Goal: Information Seeking & Learning: Understand process/instructions

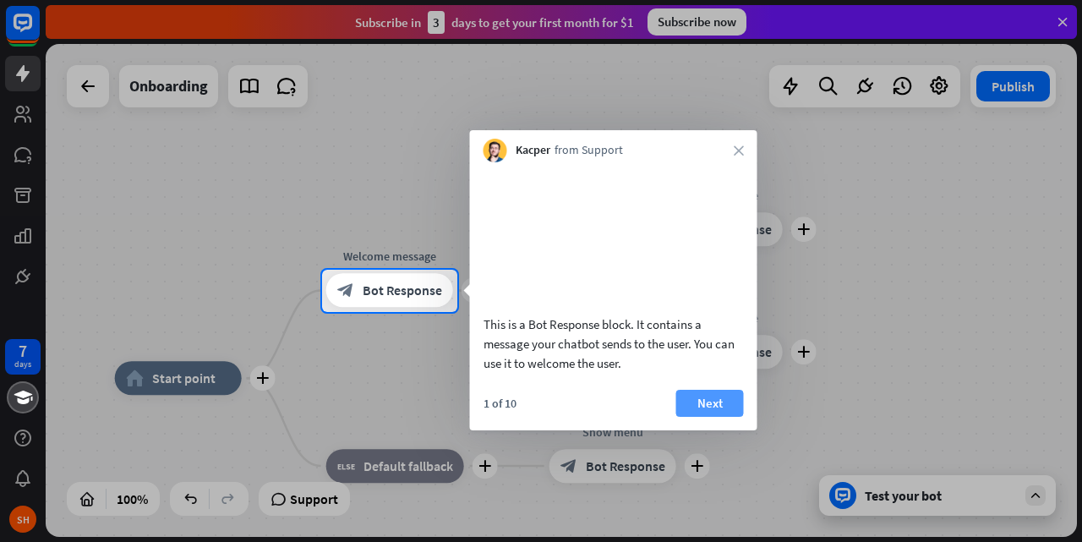
click at [697, 417] on button "Next" at bounding box center [710, 403] width 68 height 27
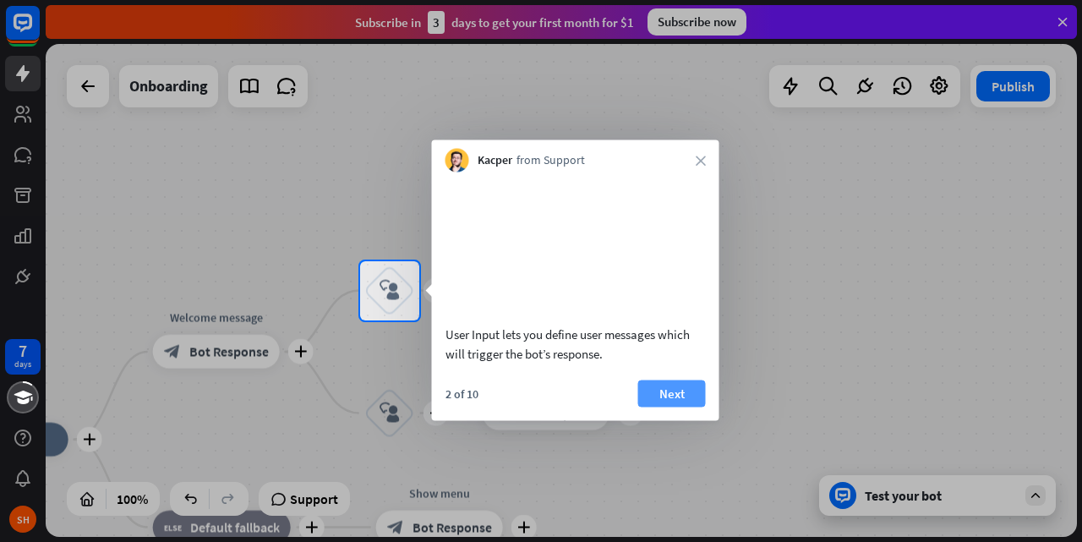
click at [687, 407] on button "Next" at bounding box center [672, 393] width 68 height 27
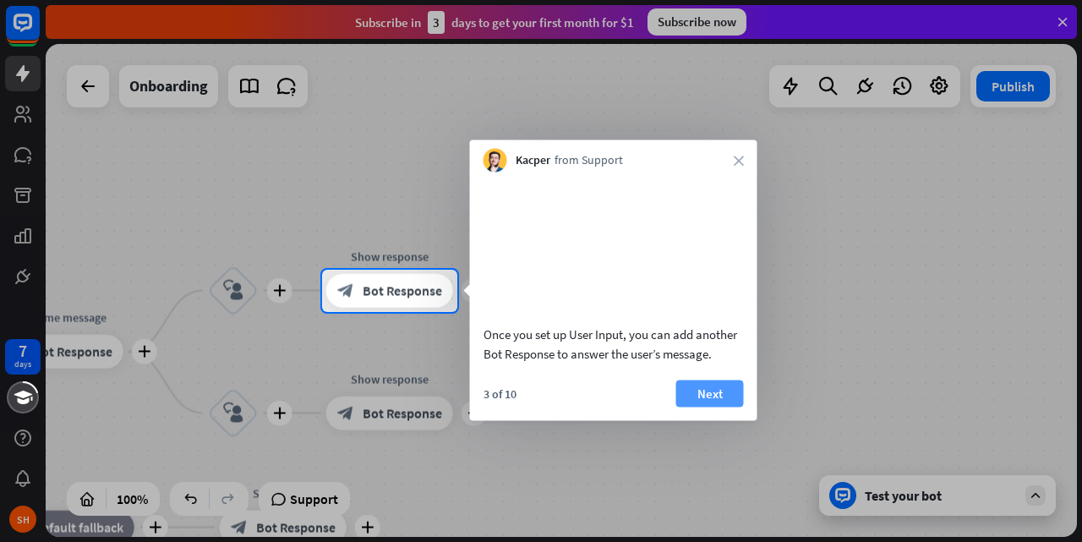
click at [687, 407] on button "Next" at bounding box center [710, 393] width 68 height 27
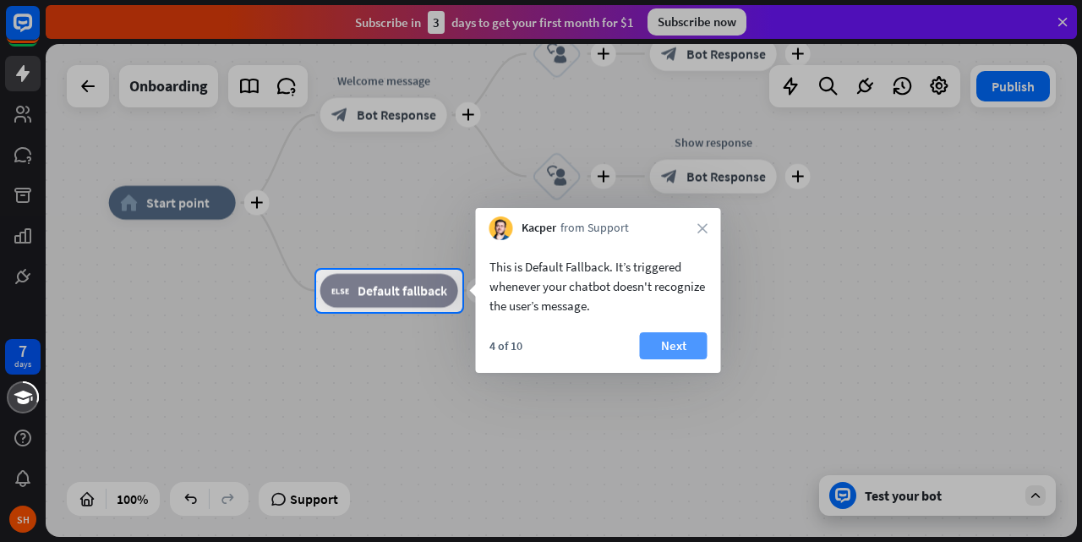
click at [665, 336] on button "Next" at bounding box center [674, 345] width 68 height 27
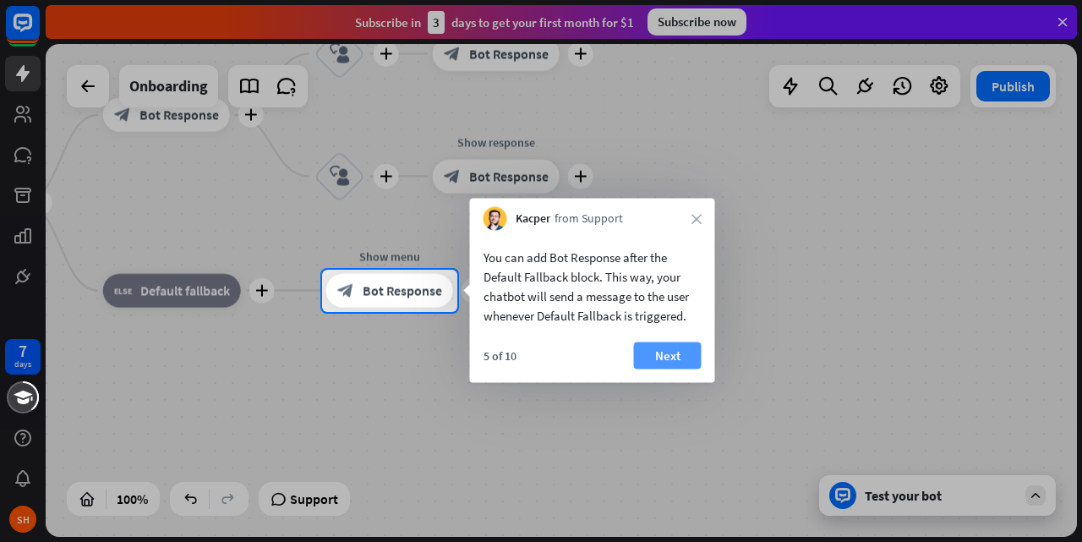
click at [665, 348] on button "Next" at bounding box center [668, 355] width 68 height 27
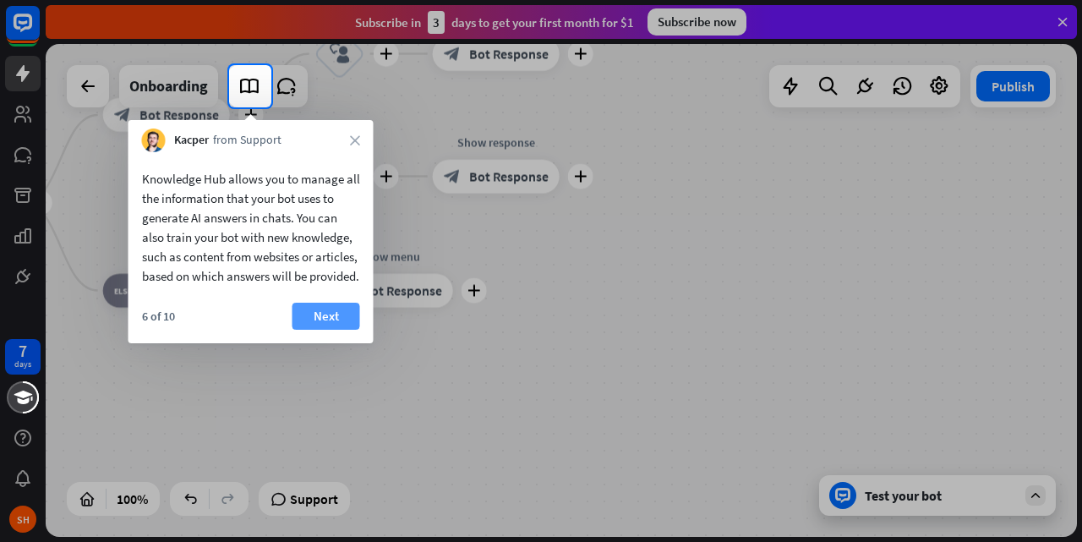
click at [328, 329] on button "Next" at bounding box center [326, 316] width 68 height 27
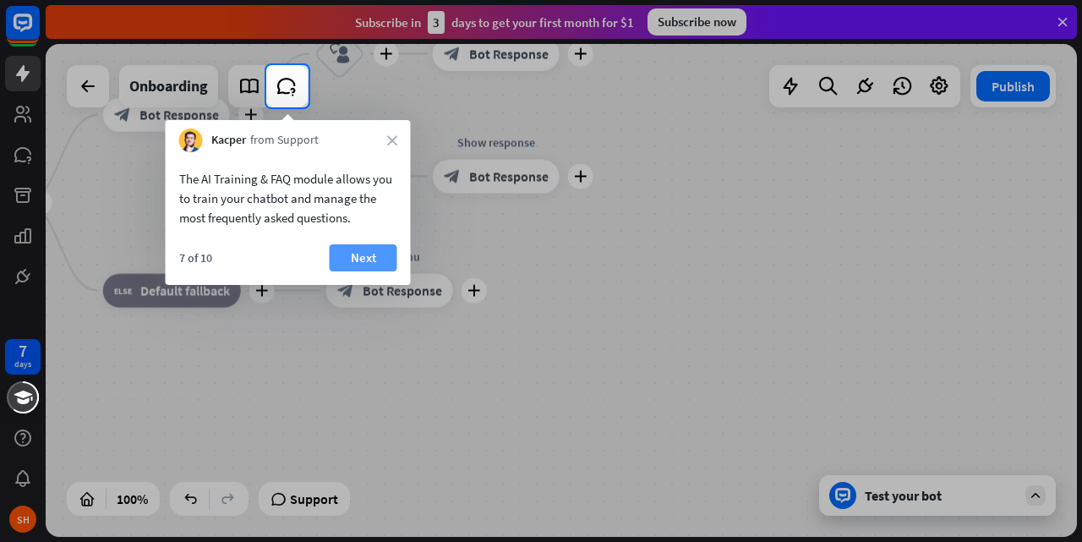
click at [362, 254] on button "Next" at bounding box center [364, 257] width 68 height 27
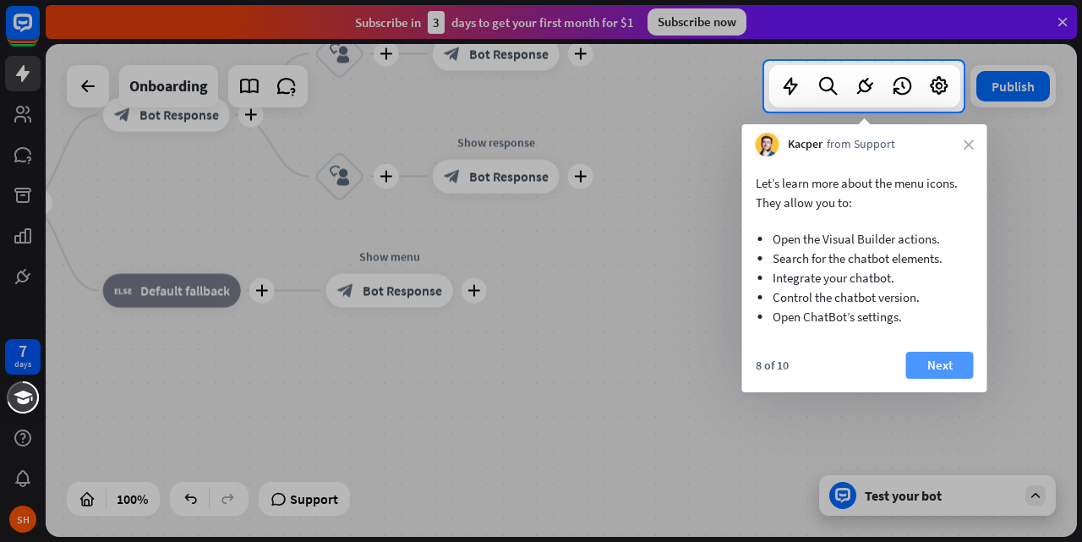
click at [955, 368] on button "Next" at bounding box center [940, 365] width 68 height 27
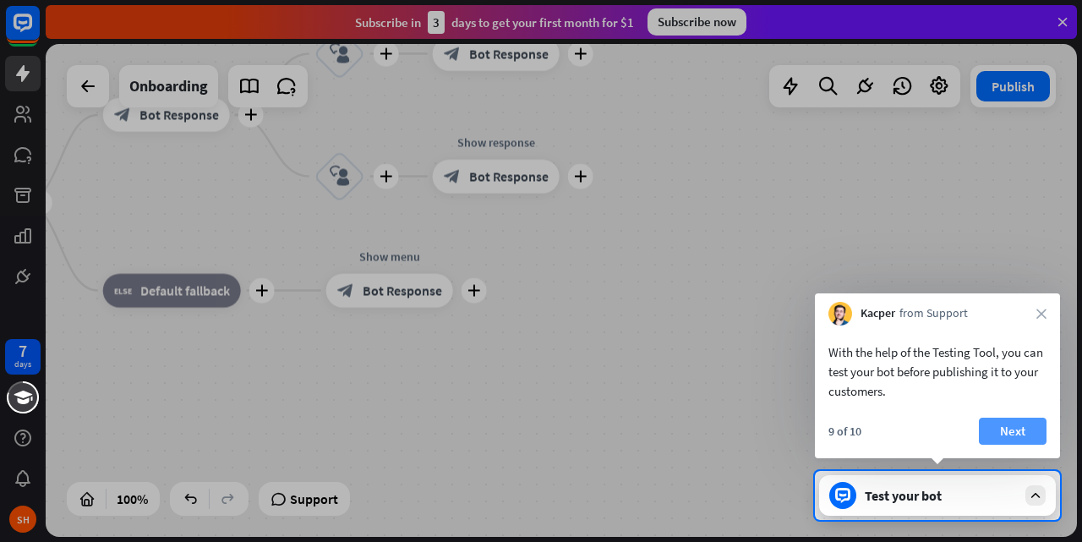
click at [1020, 427] on button "Next" at bounding box center [1013, 431] width 68 height 27
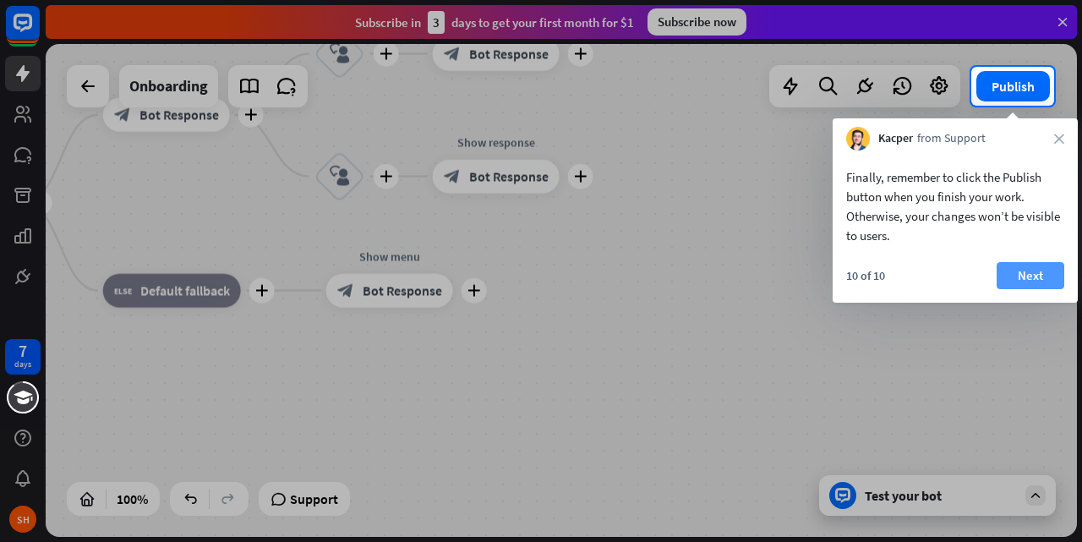
click at [1019, 272] on button "Next" at bounding box center [1031, 275] width 68 height 27
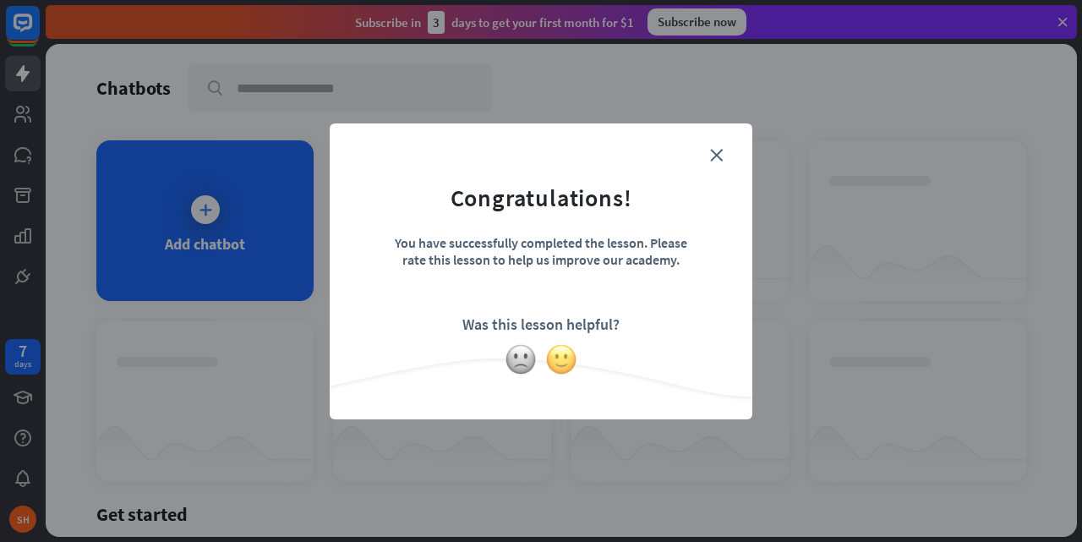
click at [564, 367] on img at bounding box center [561, 359] width 32 height 32
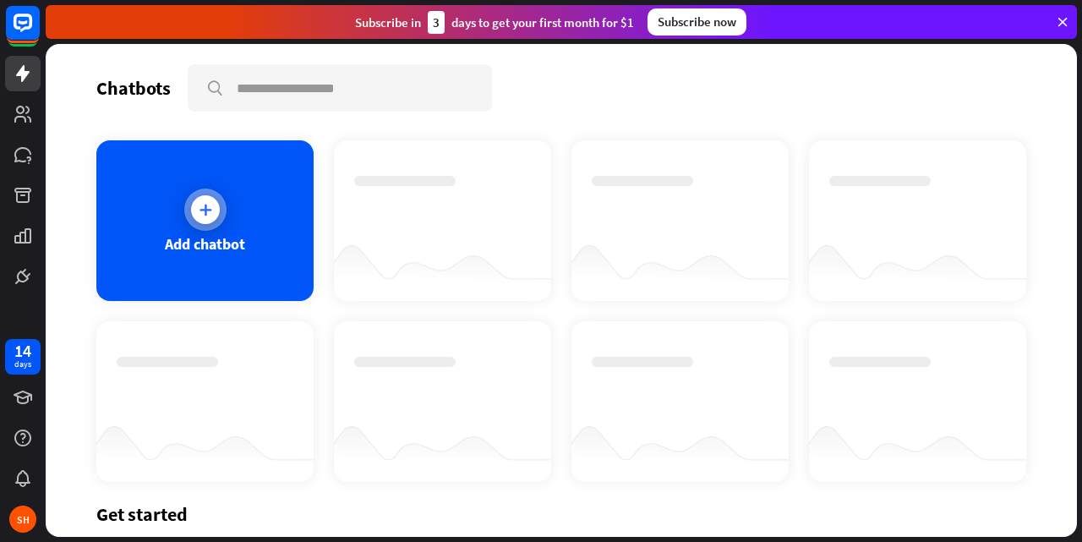
click at [273, 268] on div "Add chatbot" at bounding box center [204, 220] width 217 height 161
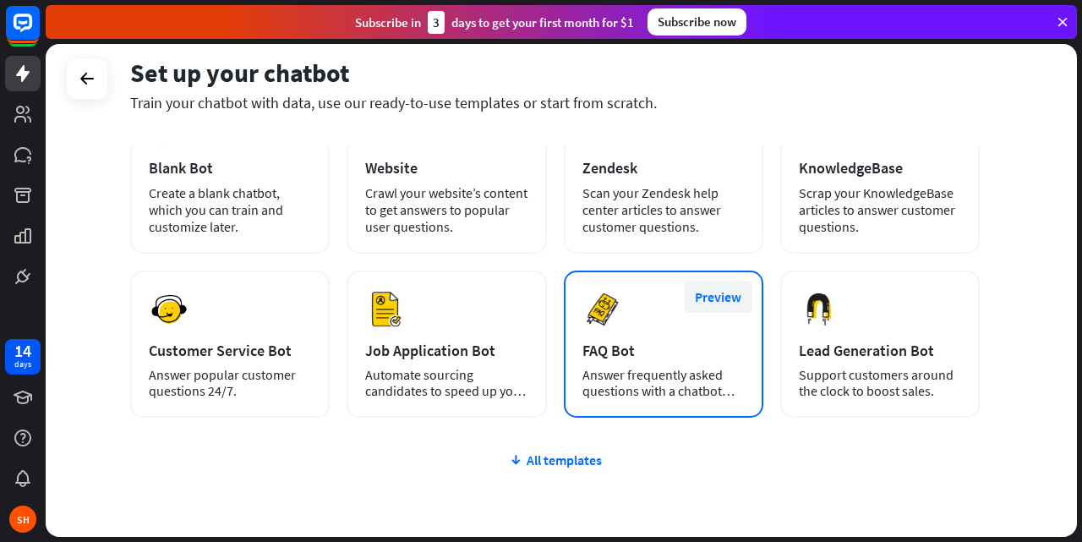
scroll to position [125, 0]
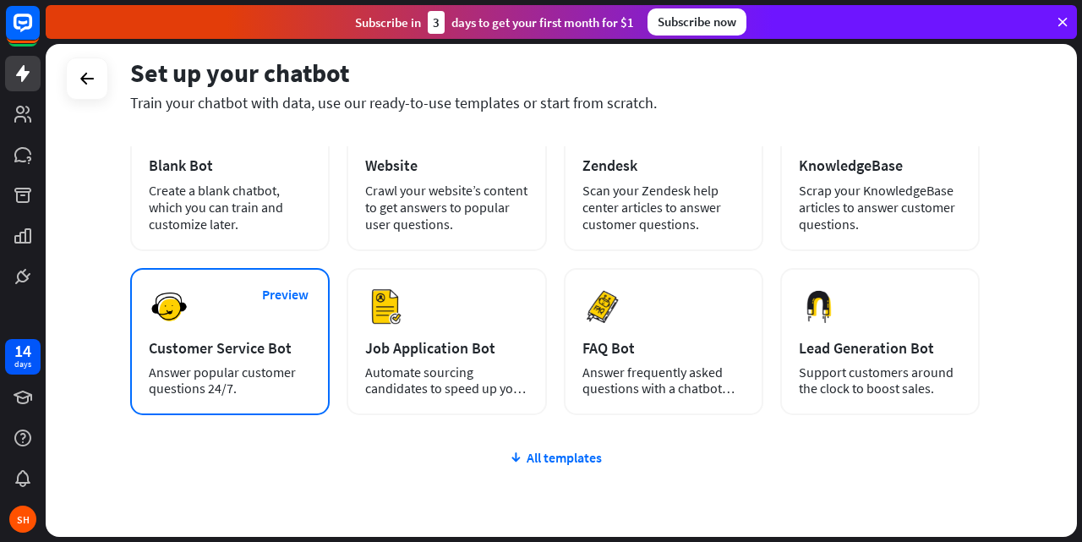
click at [260, 369] on div "Answer popular customer questions 24/7." at bounding box center [230, 380] width 162 height 32
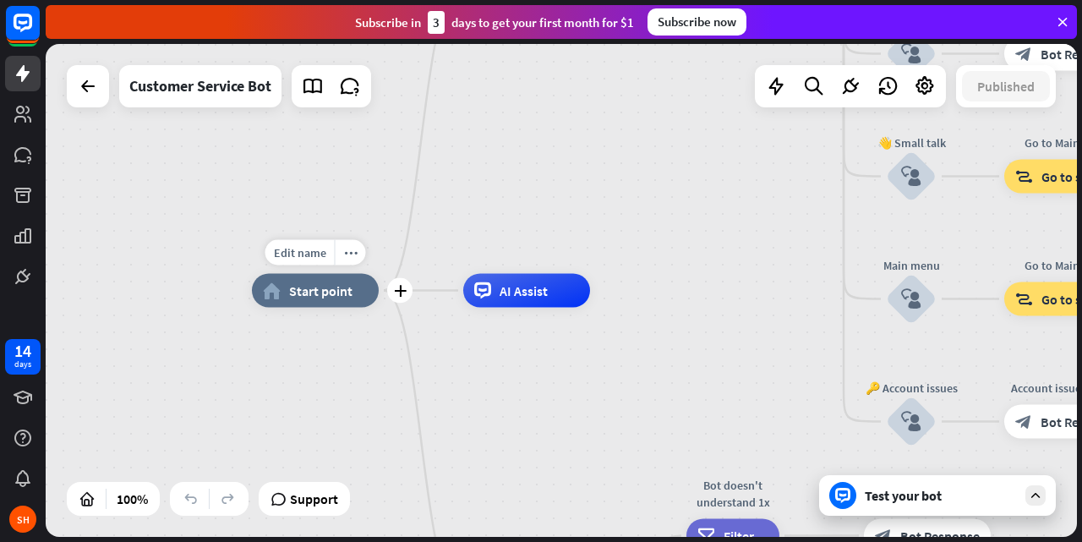
click at [318, 294] on span "Start point" at bounding box center [320, 290] width 63 height 17
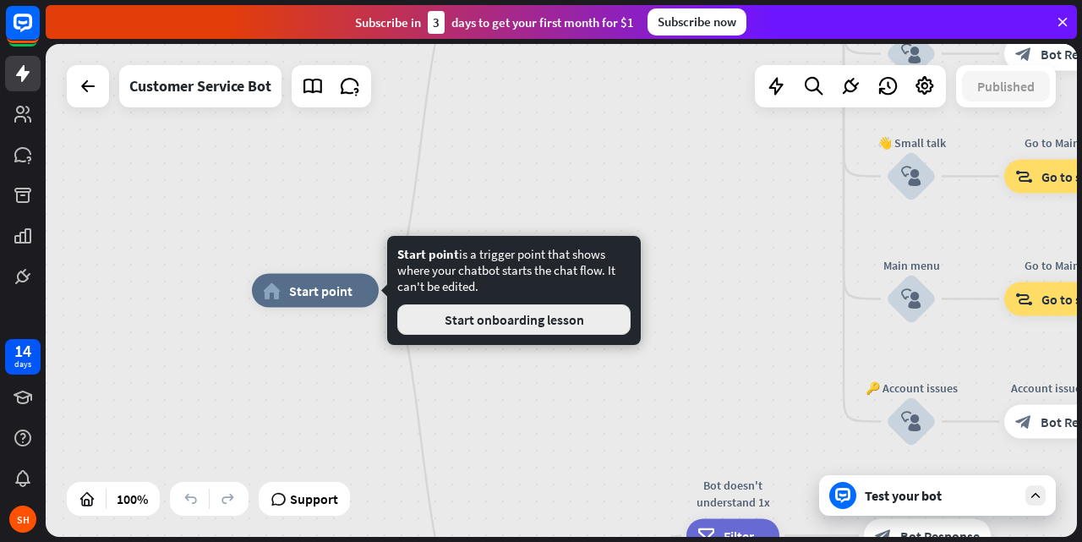
click at [511, 319] on button "Start onboarding lesson" at bounding box center [513, 319] width 233 height 30
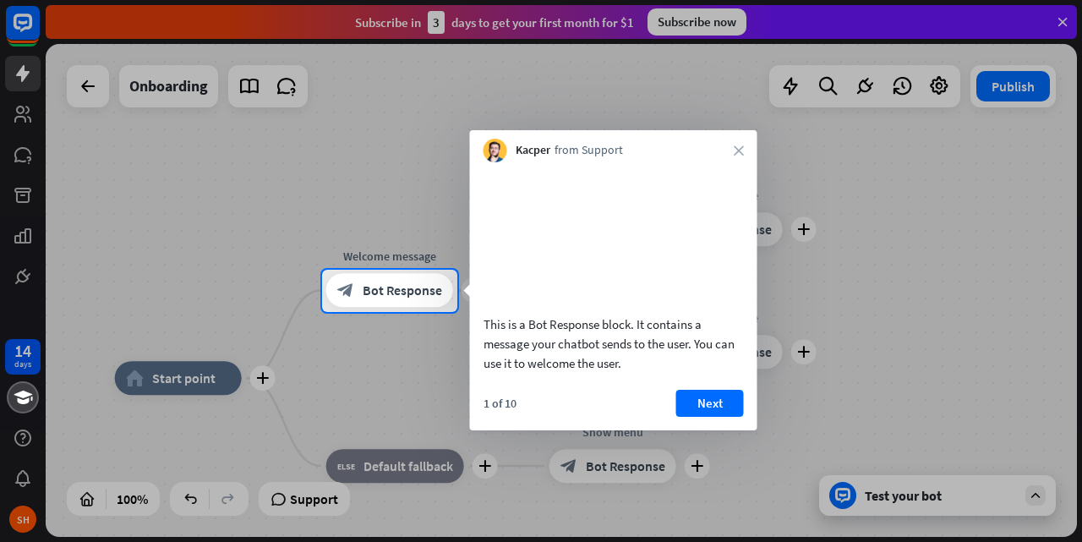
click at [953, 499] on div at bounding box center [541, 427] width 1082 height 231
click at [934, 494] on div at bounding box center [541, 427] width 1082 height 231
click at [736, 148] on icon "close" at bounding box center [739, 150] width 10 height 10
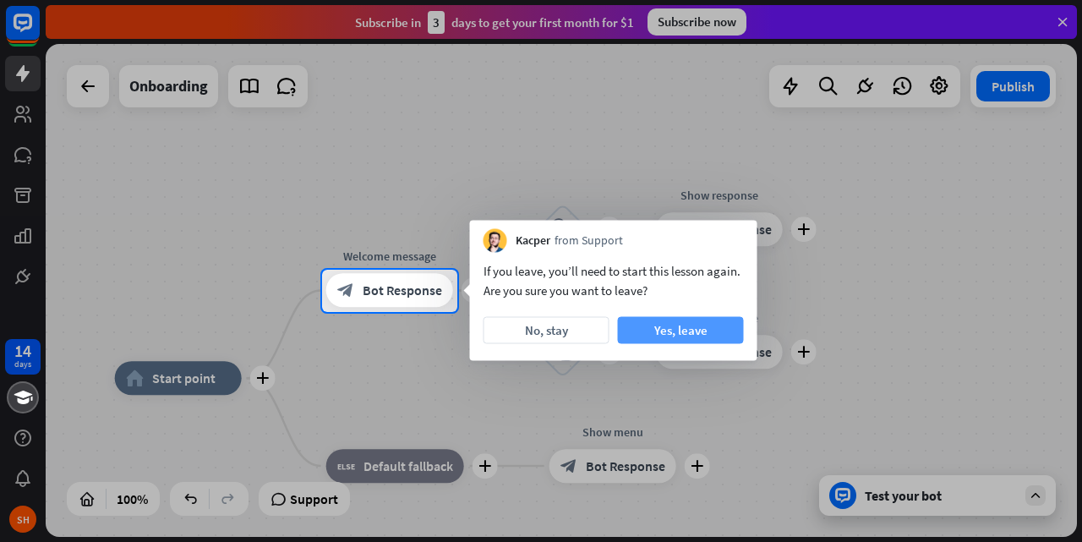
click at [698, 331] on button "Yes, leave" at bounding box center [681, 330] width 126 height 27
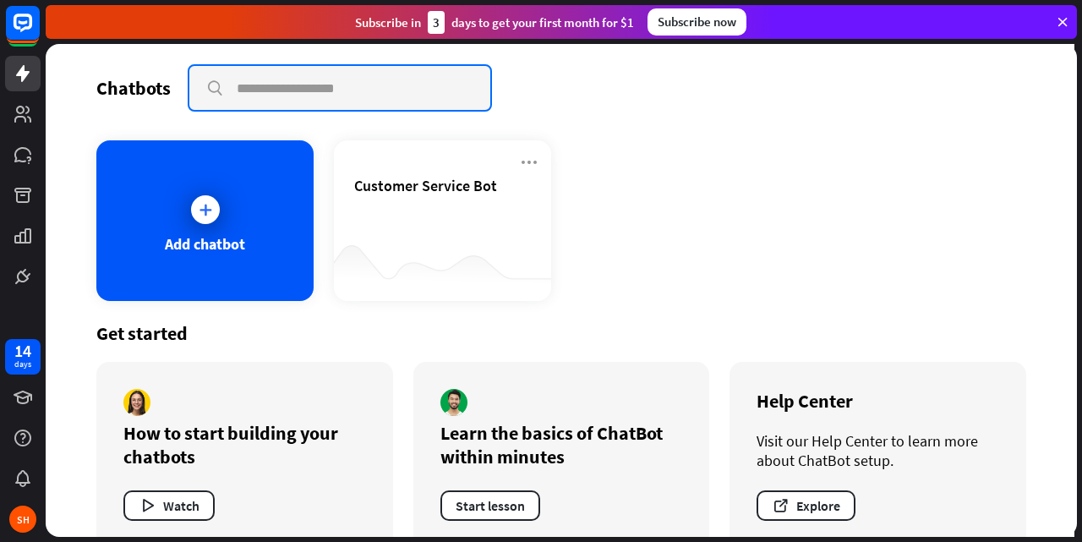
click at [413, 88] on input "text" at bounding box center [339, 88] width 301 height 44
type input "**********"
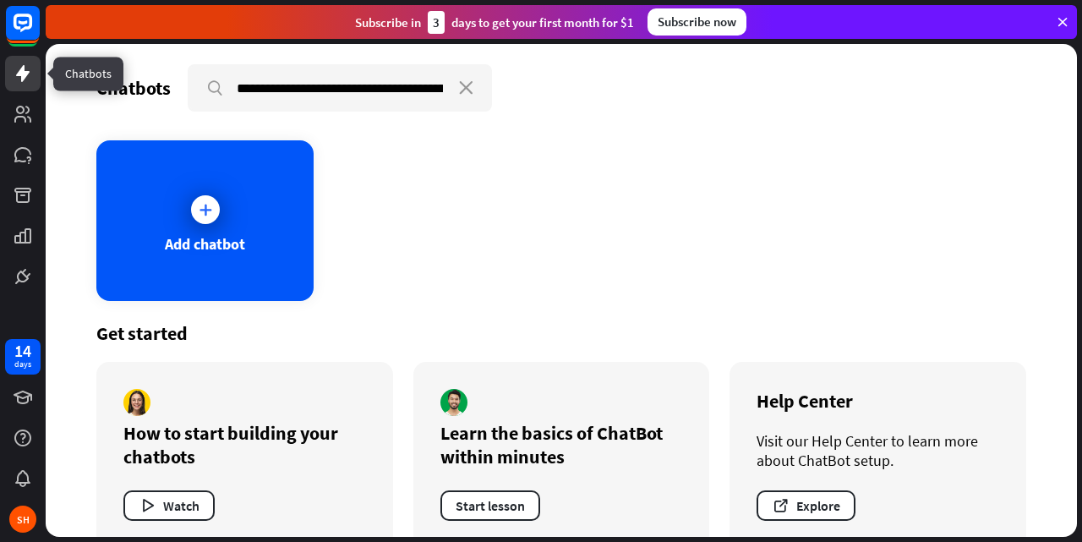
click at [26, 73] on icon at bounding box center [23, 73] width 14 height 17
